Goal: Information Seeking & Learning: Learn about a topic

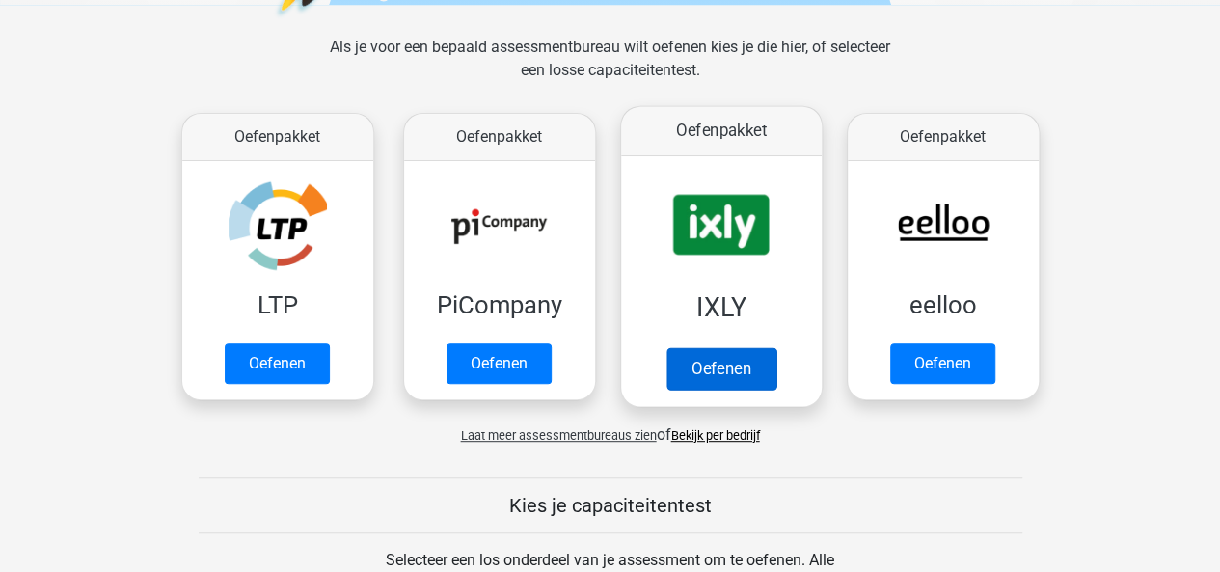
scroll to position [289, 0]
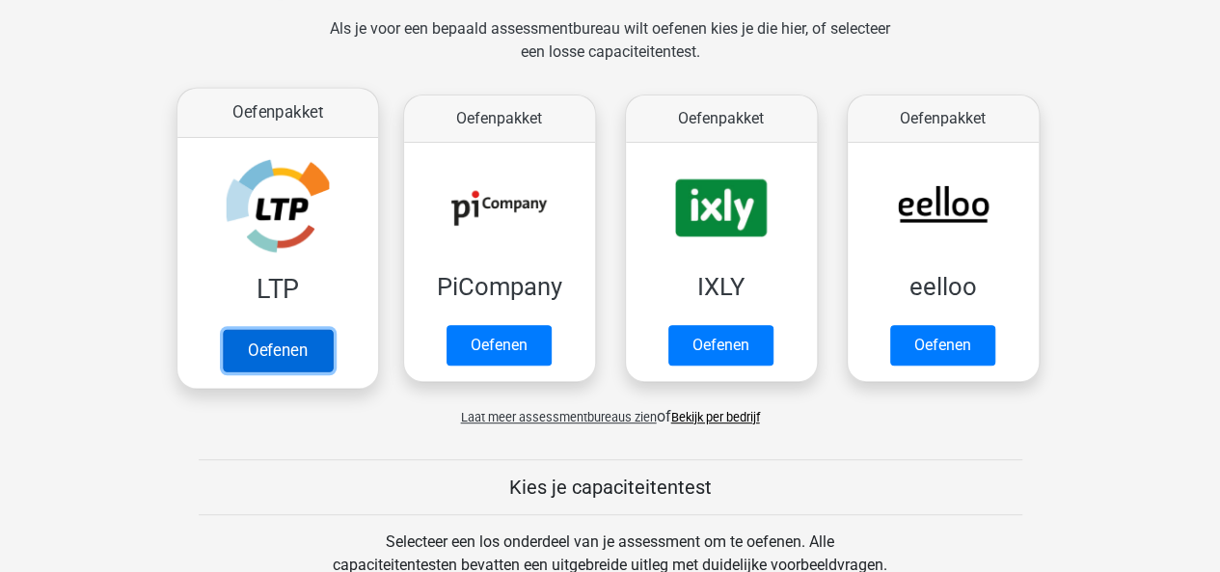
click at [310, 341] on link "Oefenen" at bounding box center [277, 350] width 110 height 42
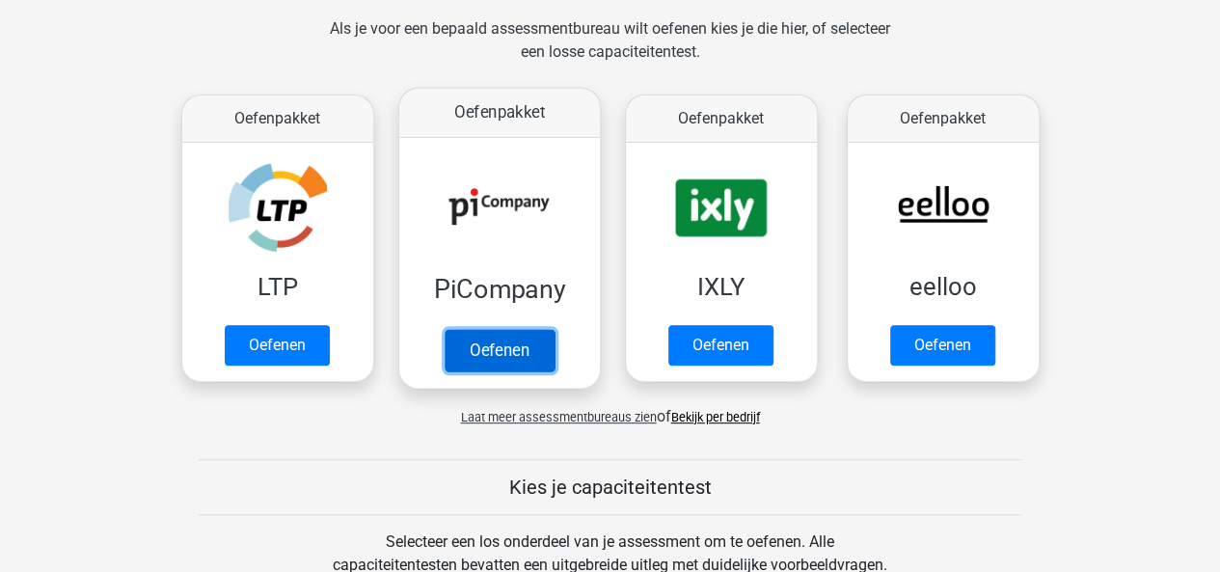
click at [513, 336] on link "Oefenen" at bounding box center [499, 350] width 110 height 42
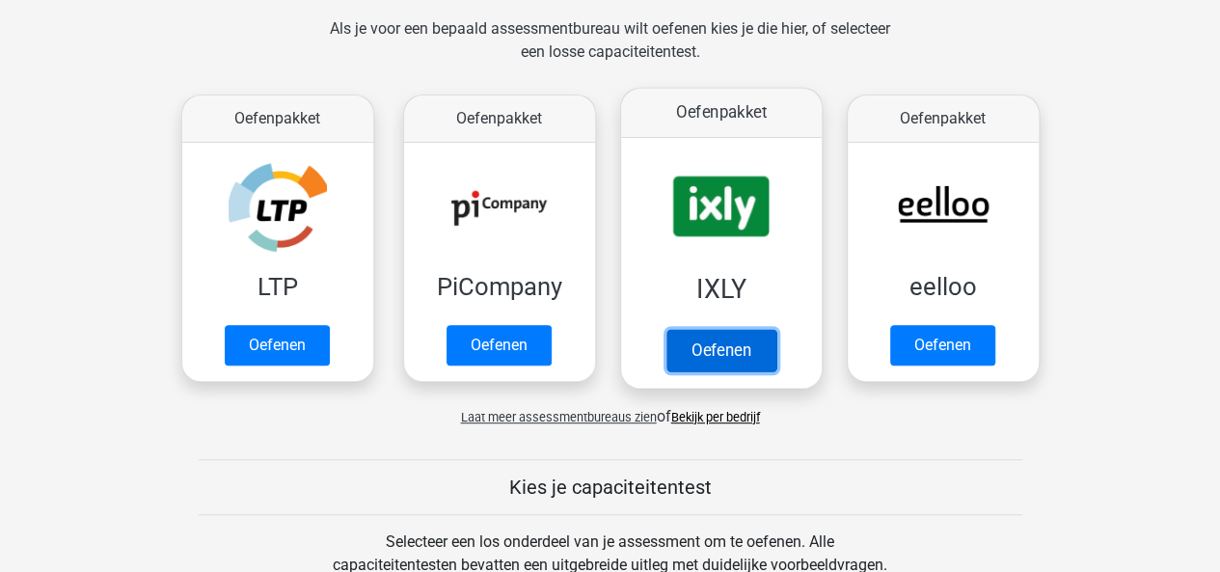
click at [729, 344] on link "Oefenen" at bounding box center [721, 350] width 110 height 42
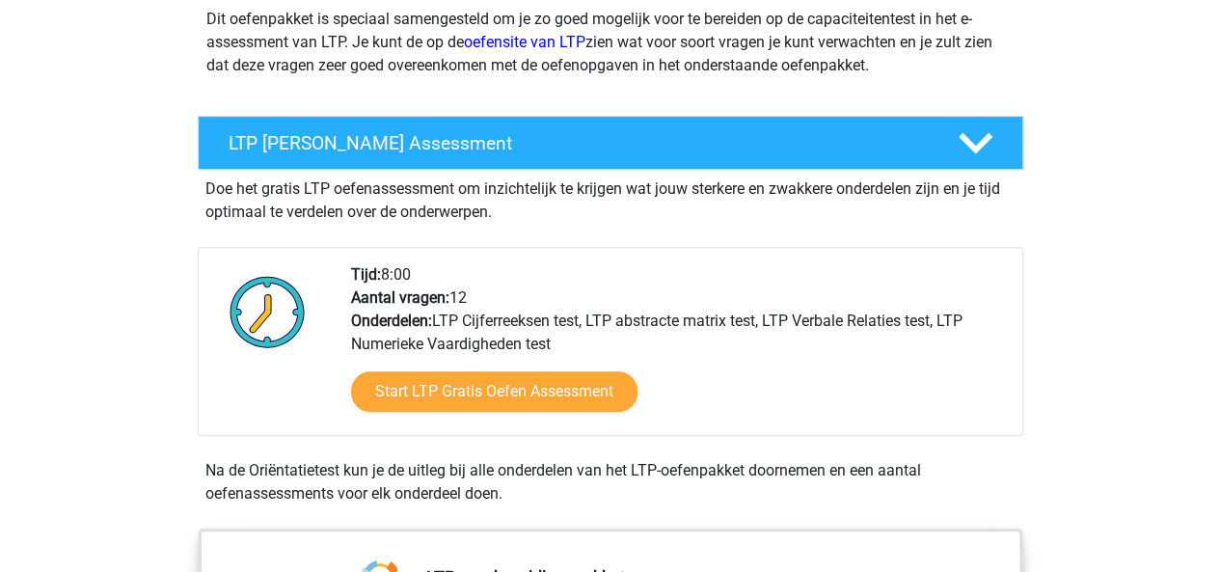
scroll to position [289, 0]
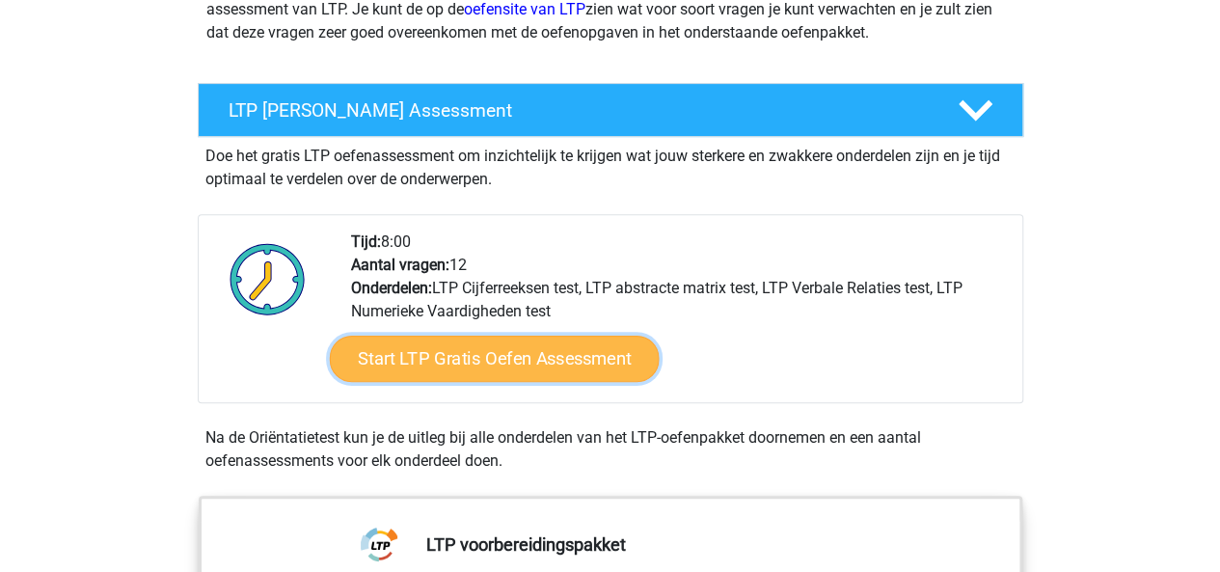
click at [565, 350] on link "Start LTP Gratis Oefen Assessment" at bounding box center [494, 359] width 330 height 46
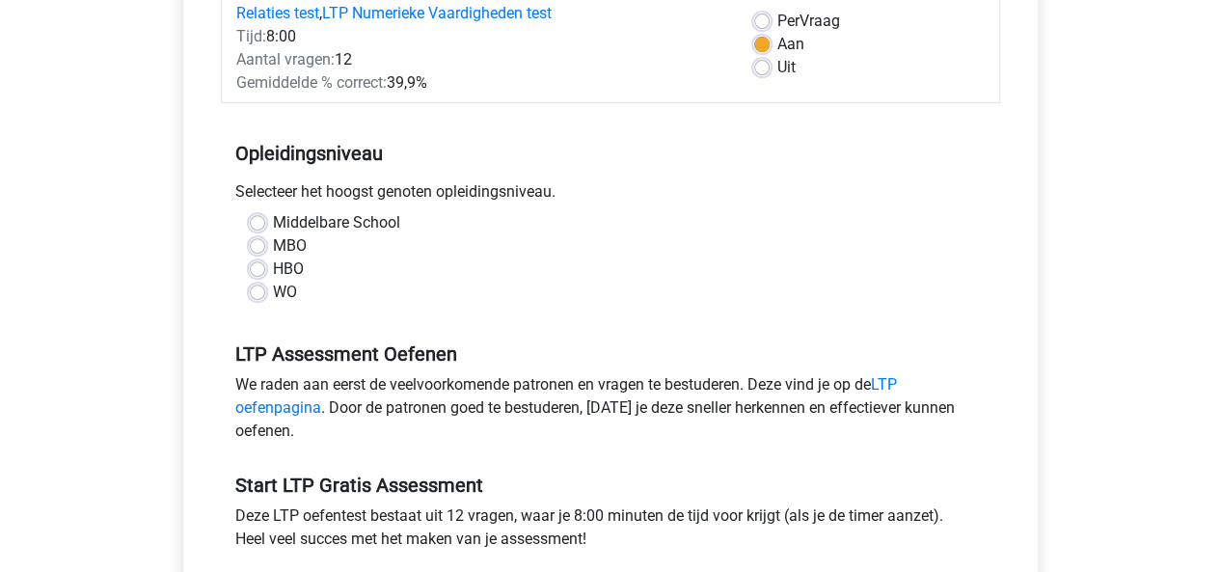
scroll to position [289, 0]
click at [273, 223] on label "Middelbare School" at bounding box center [336, 221] width 127 height 23
click at [260, 223] on input "Middelbare School" at bounding box center [257, 219] width 15 height 19
radio input "true"
click at [273, 265] on label "HBO" at bounding box center [288, 268] width 31 height 23
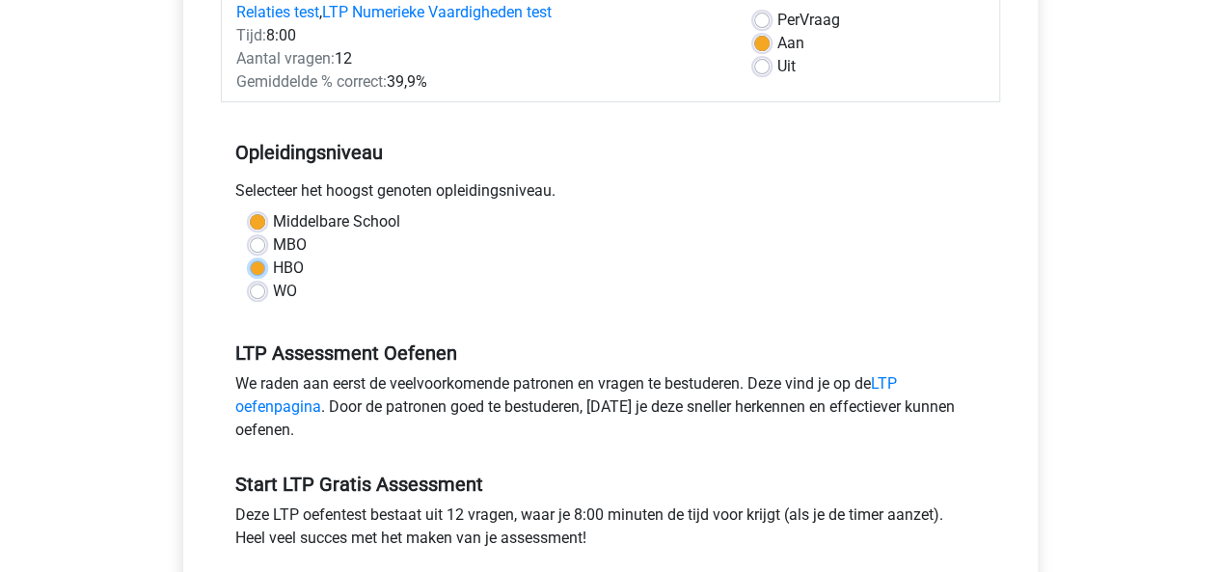
click at [255, 265] on input "HBO" at bounding box center [257, 266] width 15 height 19
radio input "true"
click at [273, 246] on label "MBO" at bounding box center [290, 244] width 34 height 23
click at [262, 246] on input "MBO" at bounding box center [257, 242] width 15 height 19
radio input "true"
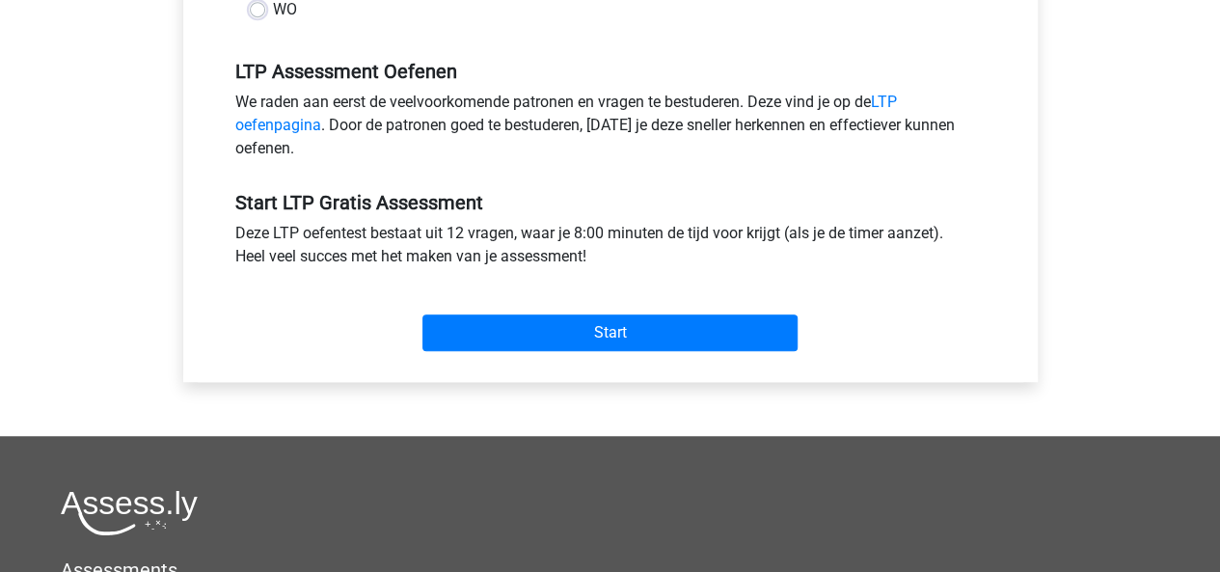
scroll to position [579, 0]
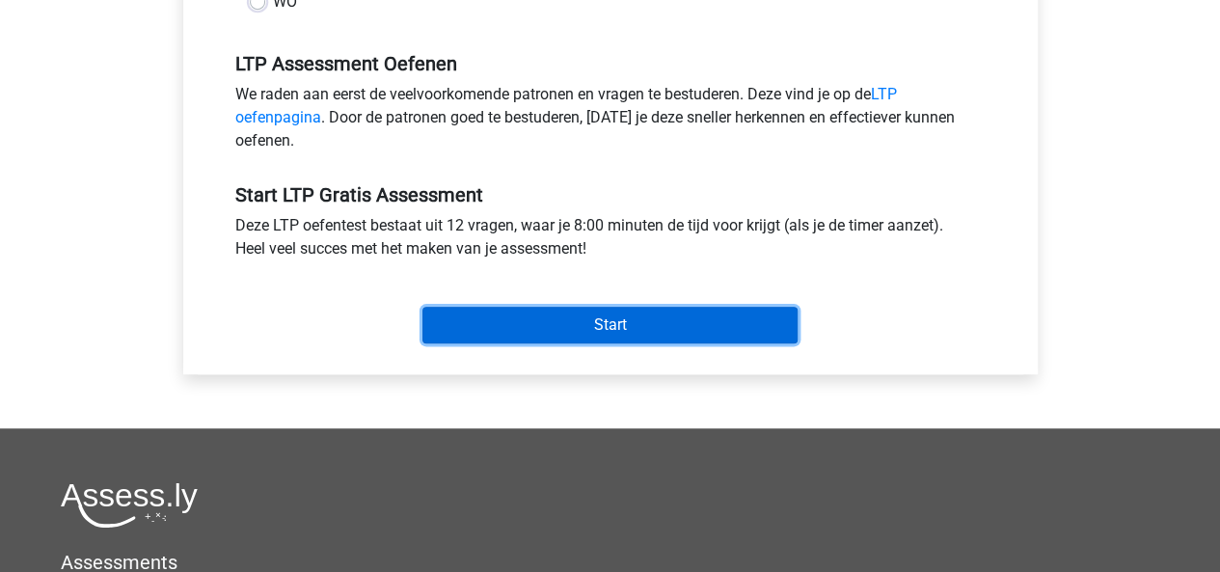
click at [600, 320] on input "Start" at bounding box center [609, 325] width 375 height 37
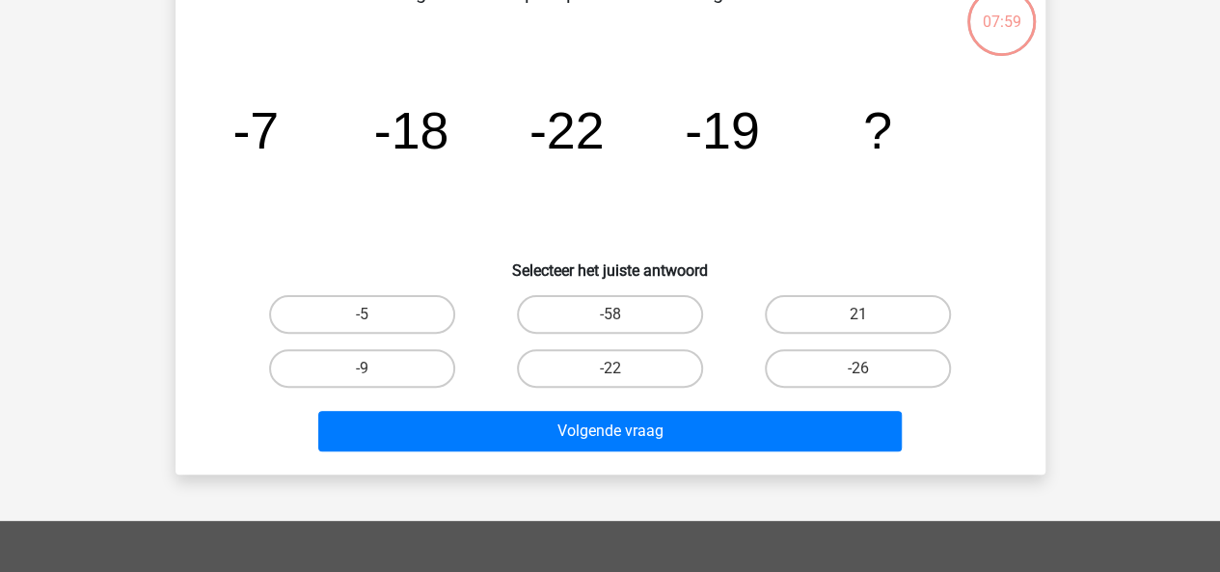
scroll to position [96, 0]
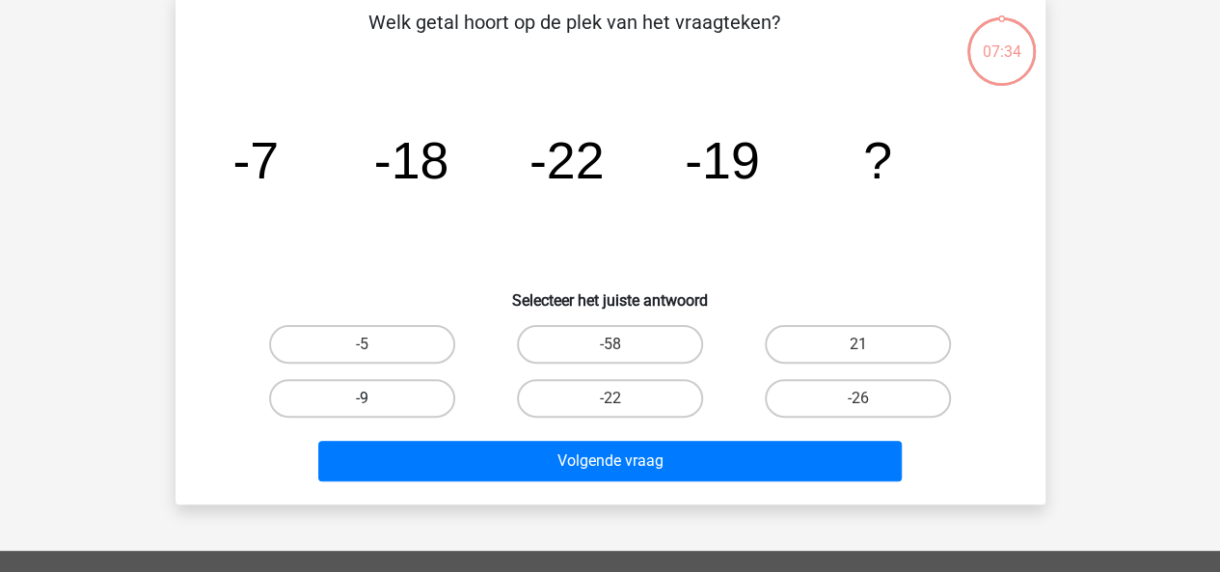
click at [381, 387] on label "-9" at bounding box center [362, 398] width 186 height 39
click at [374, 398] on input "-9" at bounding box center [368, 404] width 13 height 13
radio input "true"
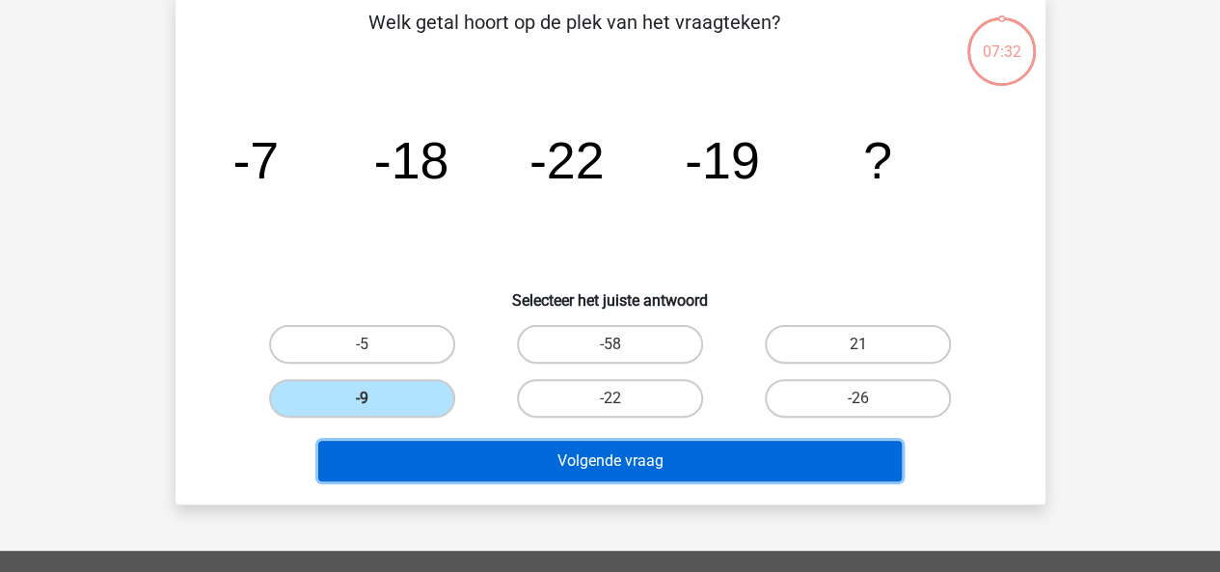
click at [639, 464] on button "Volgende vraag" at bounding box center [610, 461] width 584 height 41
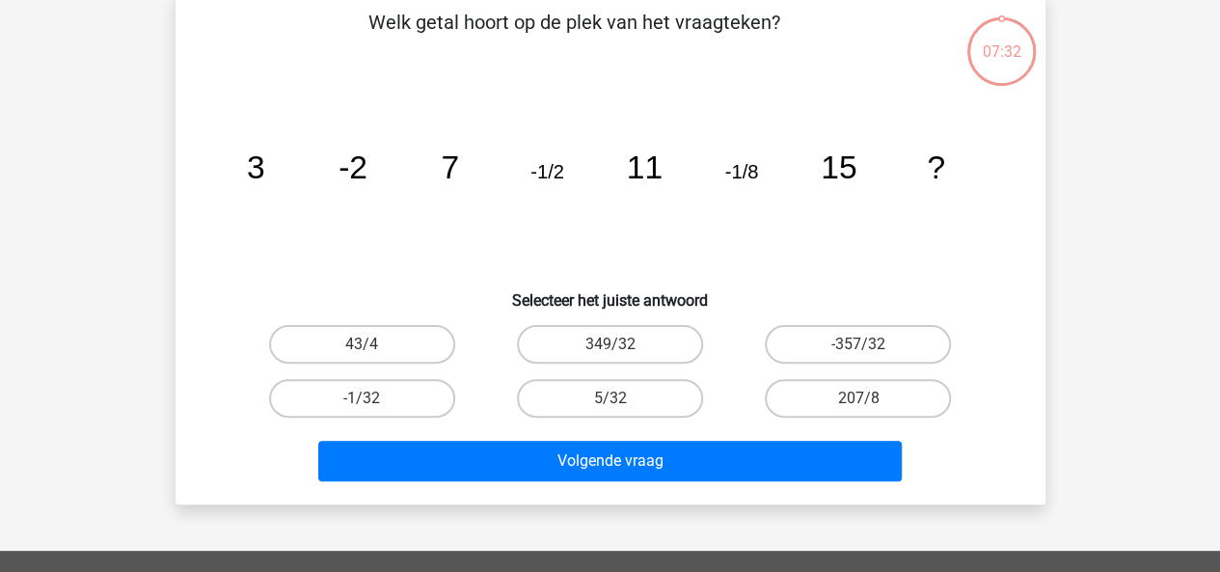
scroll to position [89, 0]
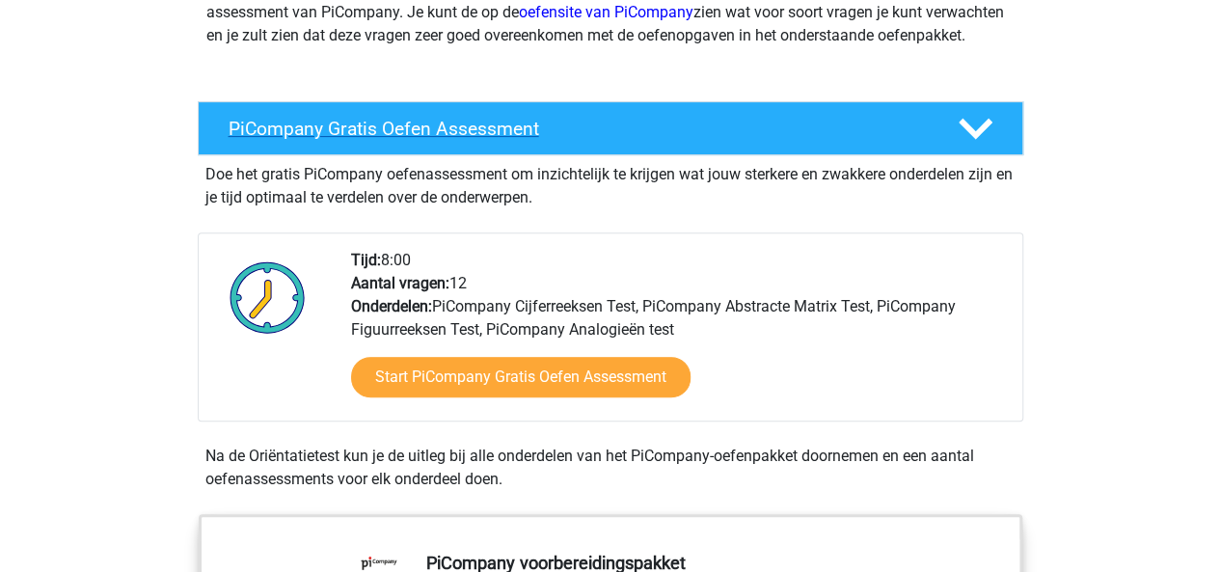
scroll to position [289, 0]
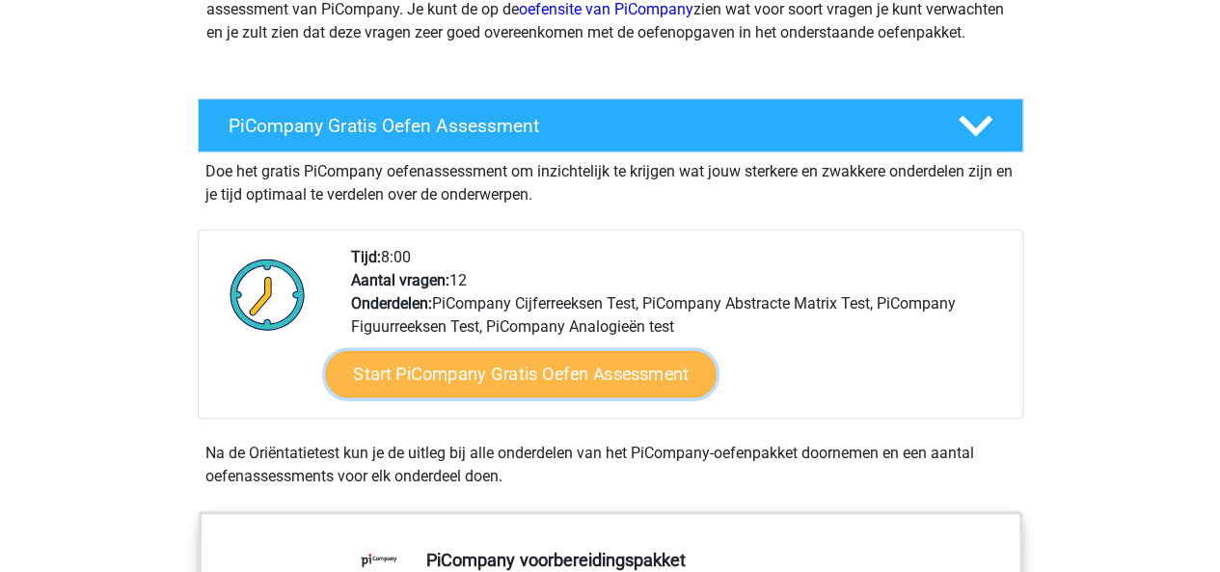
click at [534, 389] on link "Start PiCompany Gratis Oefen Assessment" at bounding box center [520, 374] width 391 height 46
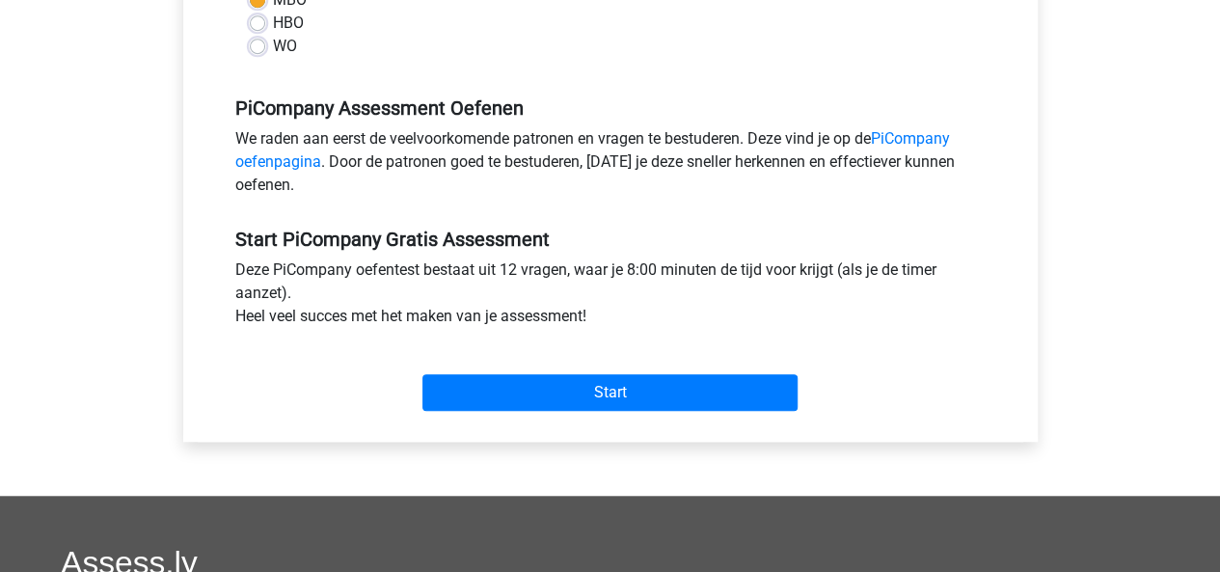
scroll to position [675, 0]
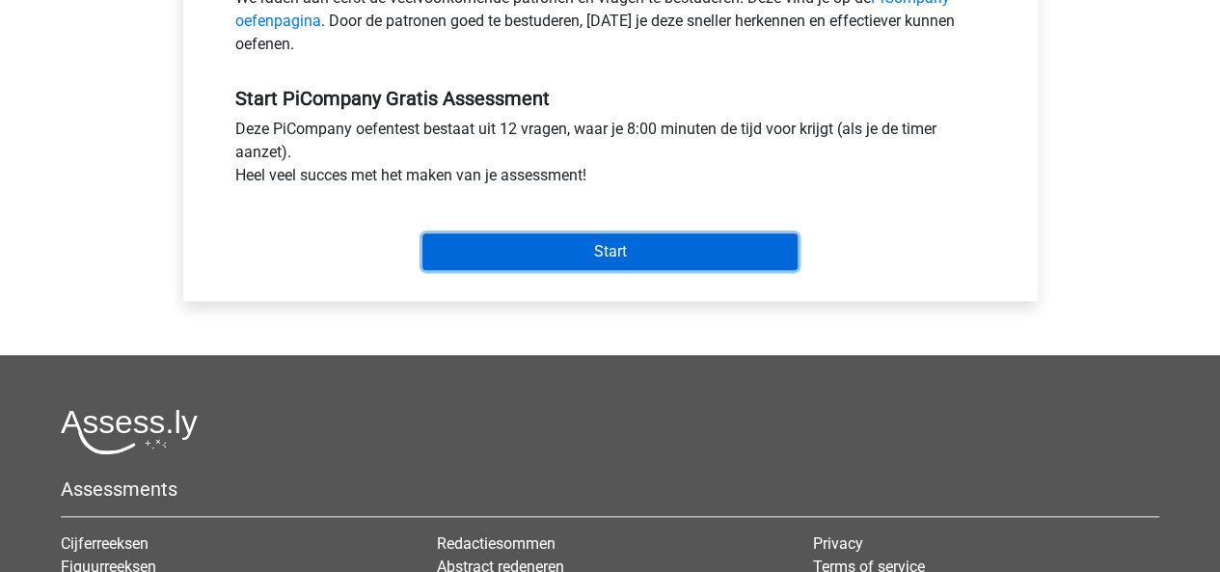
click at [565, 270] on input "Start" at bounding box center [609, 251] width 375 height 37
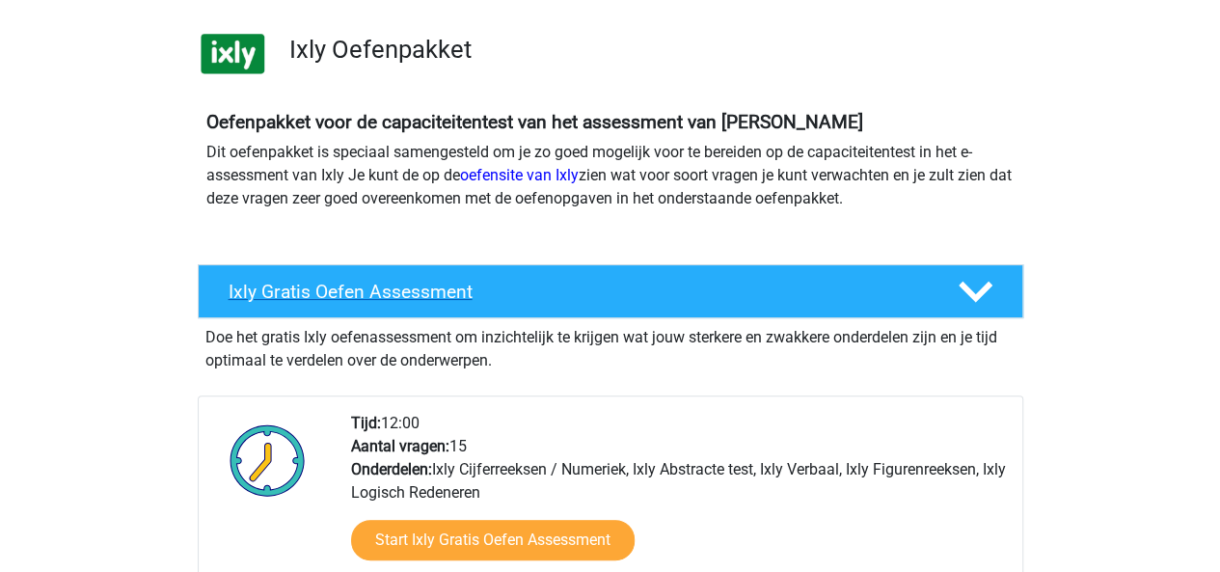
scroll to position [193, 0]
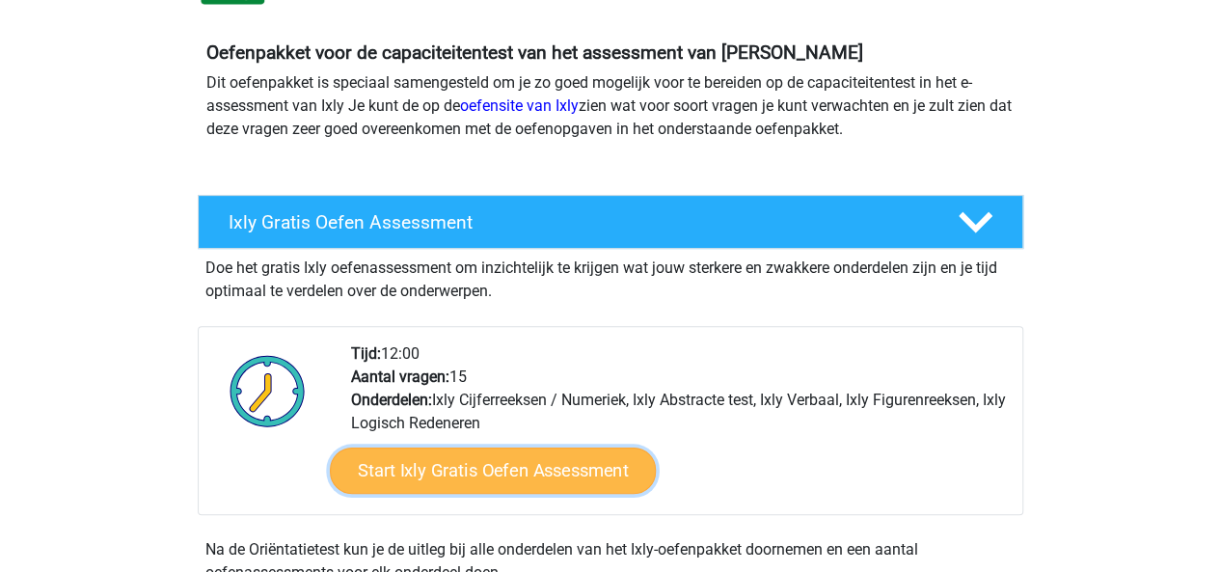
click at [483, 453] on link "Start Ixly Gratis Oefen Assessment" at bounding box center [492, 471] width 326 height 46
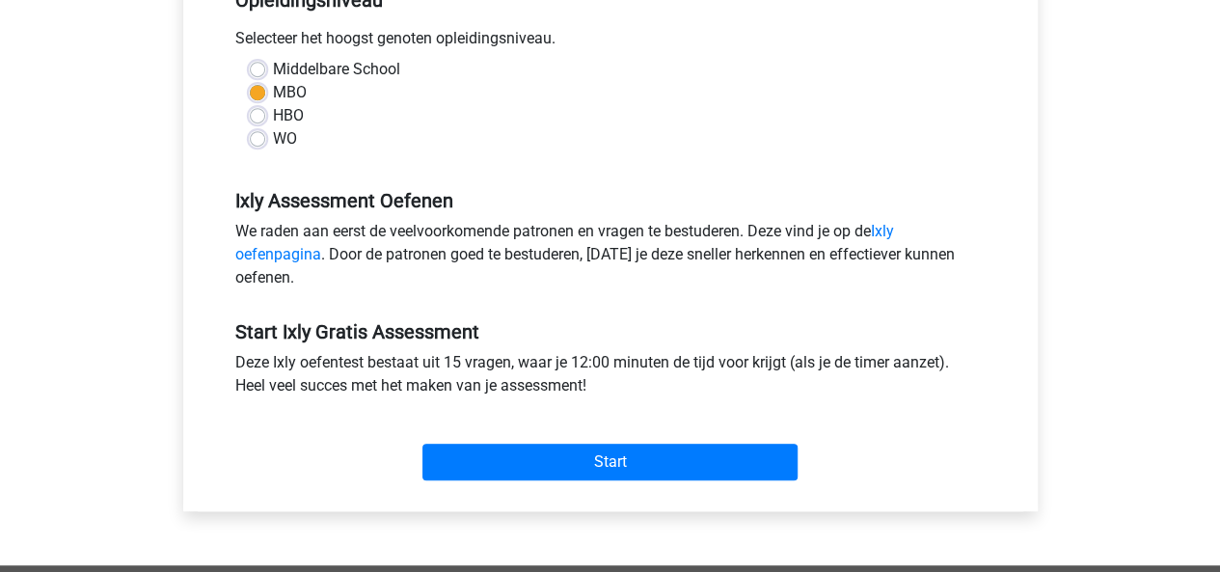
scroll to position [579, 0]
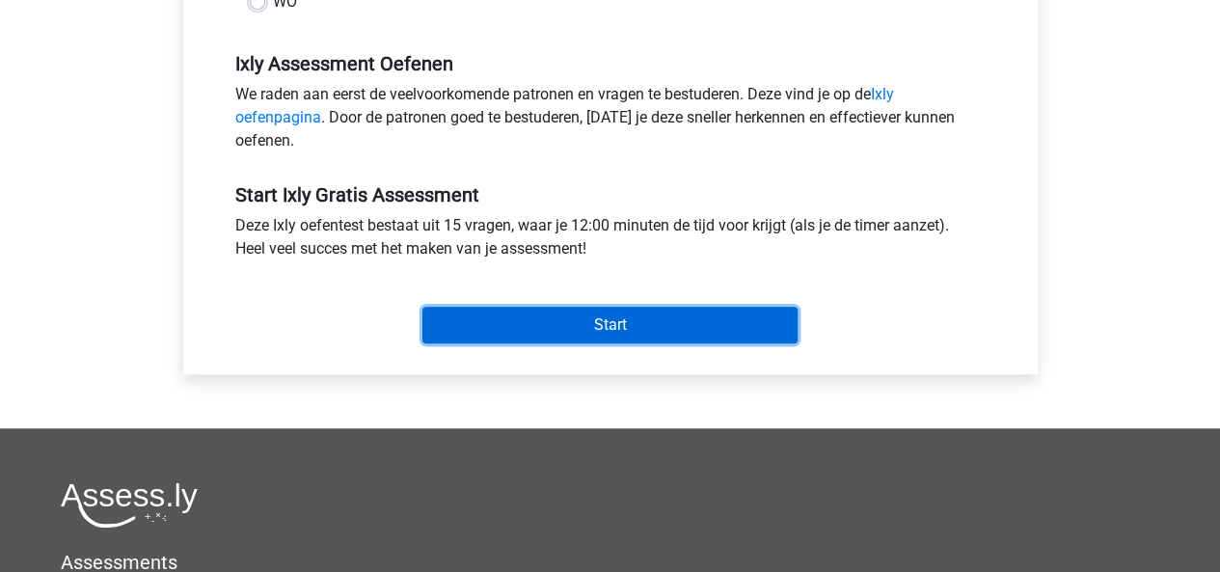
click at [546, 333] on input "Start" at bounding box center [609, 325] width 375 height 37
